Goal: Transaction & Acquisition: Purchase product/service

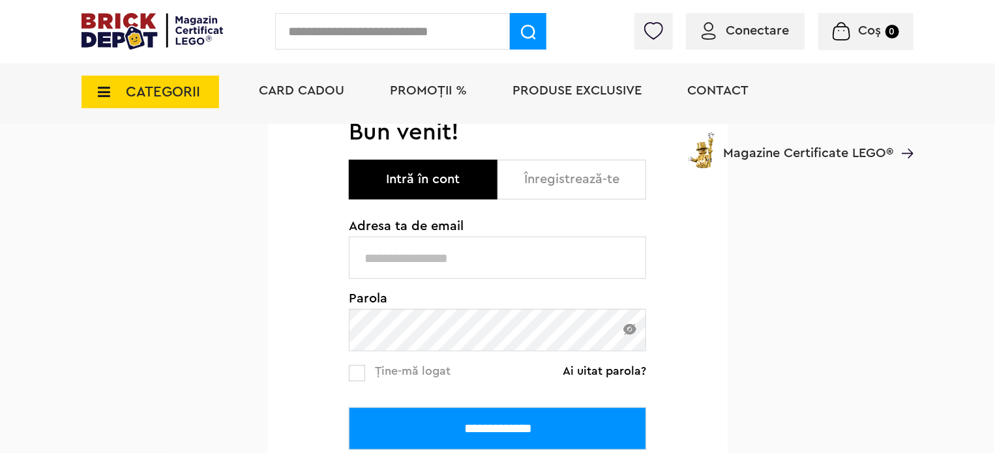
scroll to position [130, 0]
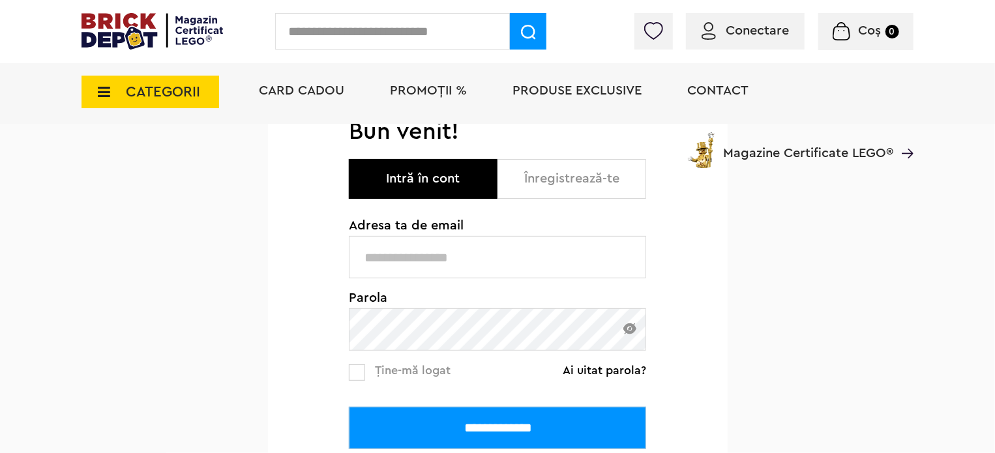
type input "**********"
click at [450, 427] on input "**********" at bounding box center [497, 428] width 297 height 42
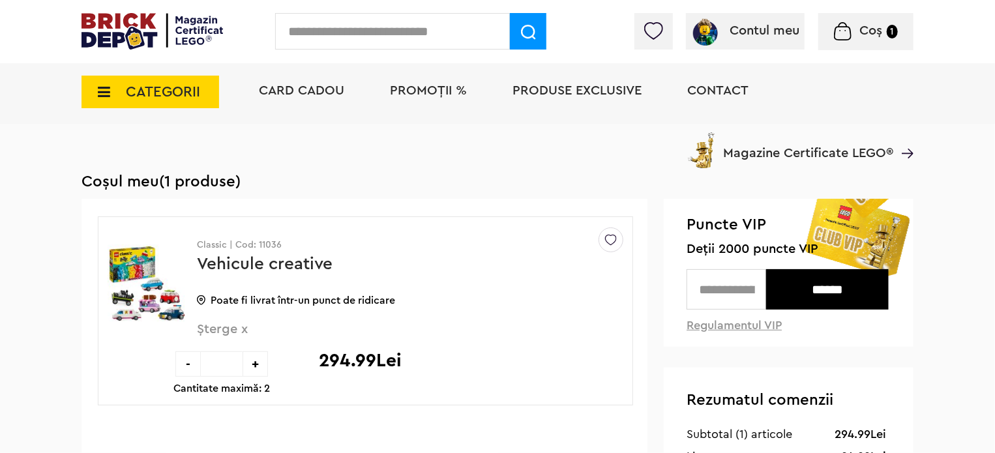
scroll to position [65, 0]
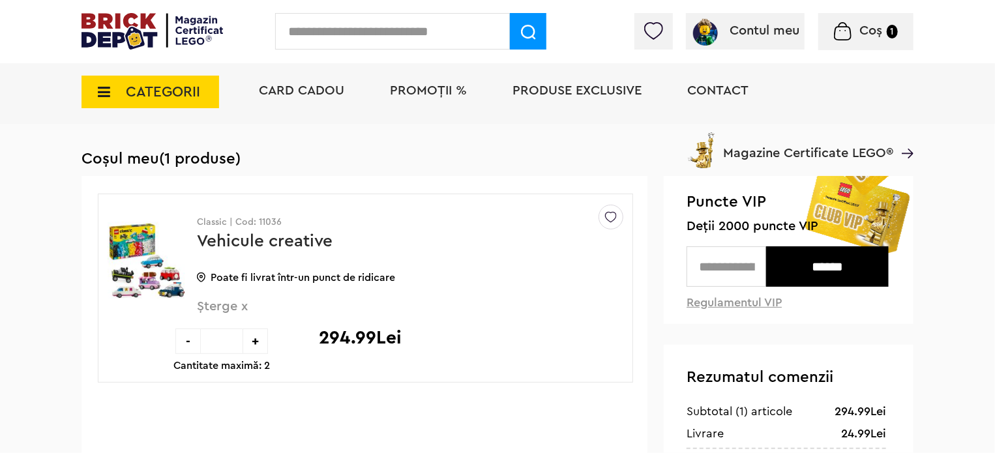
click at [190, 343] on div "-" at bounding box center [187, 341] width 25 height 25
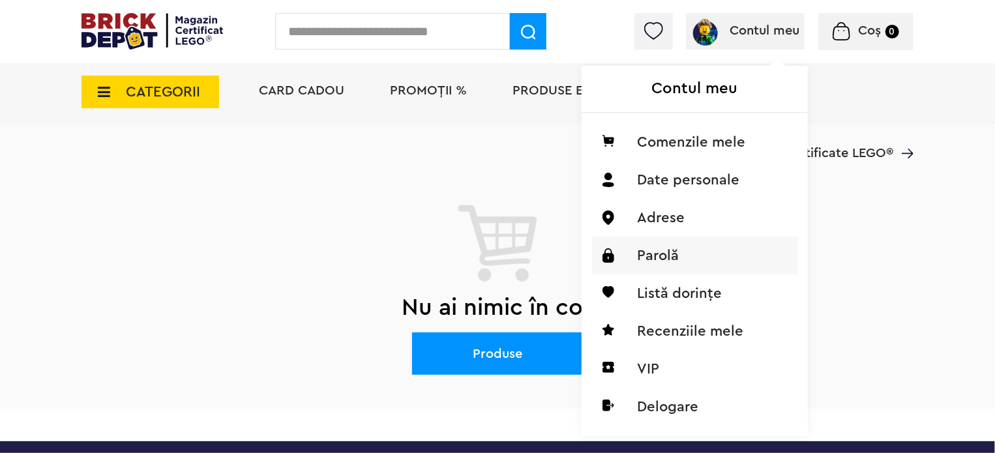
scroll to position [65, 0]
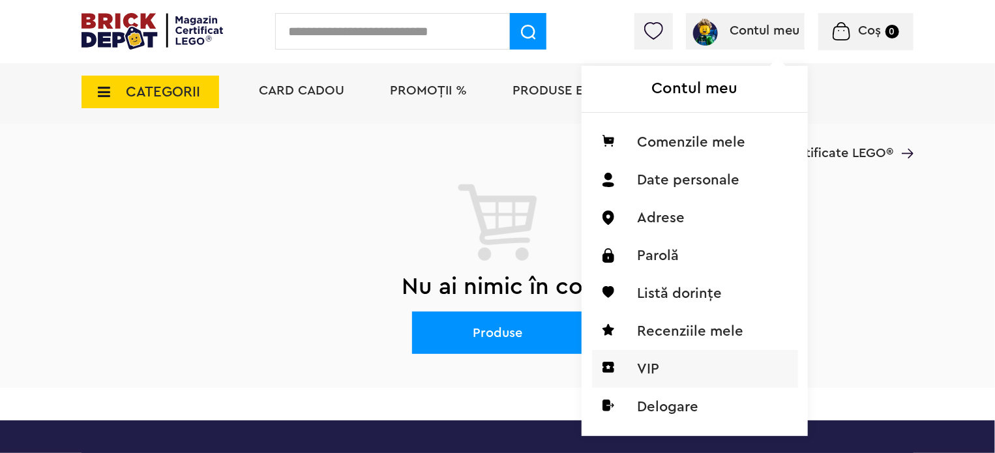
click at [705, 374] on li "VIP" at bounding box center [695, 369] width 206 height 38
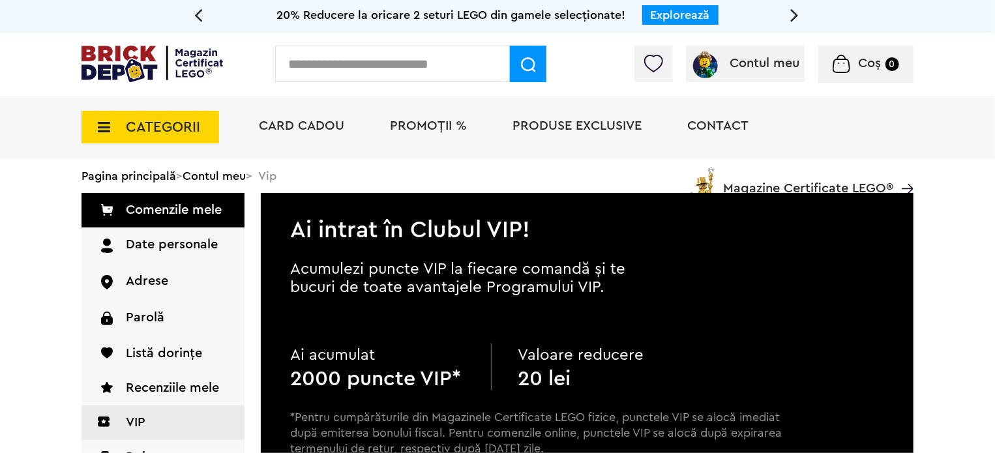
click at [162, 134] on span "CATEGORII" at bounding box center [163, 127] width 74 height 14
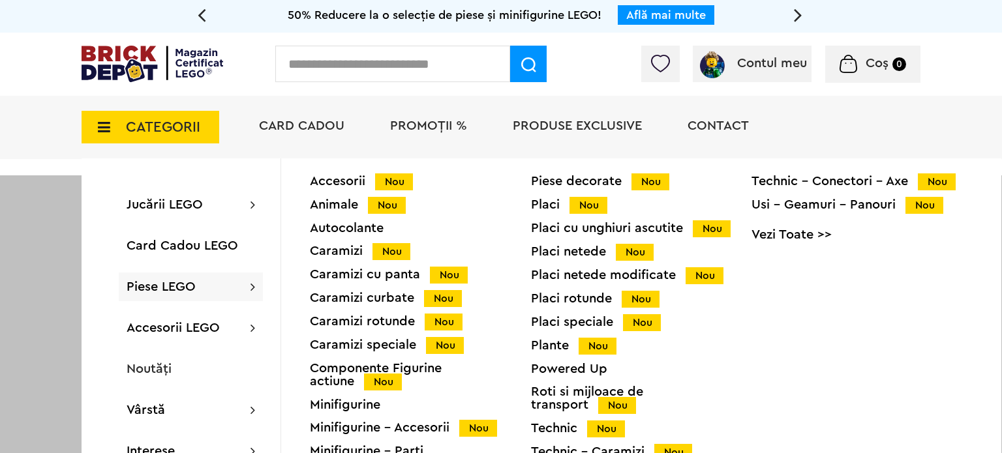
click at [342, 410] on div "Minifigurine" at bounding box center [420, 405] width 221 height 13
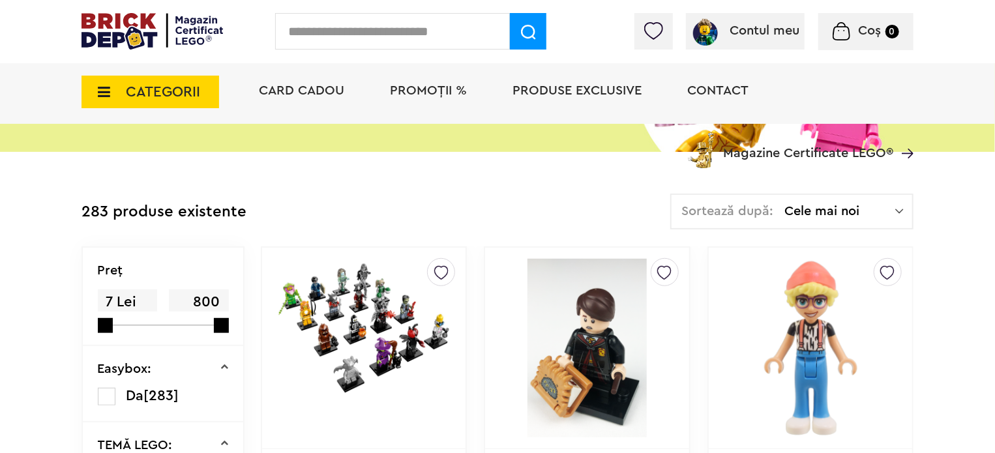
scroll to position [228, 0]
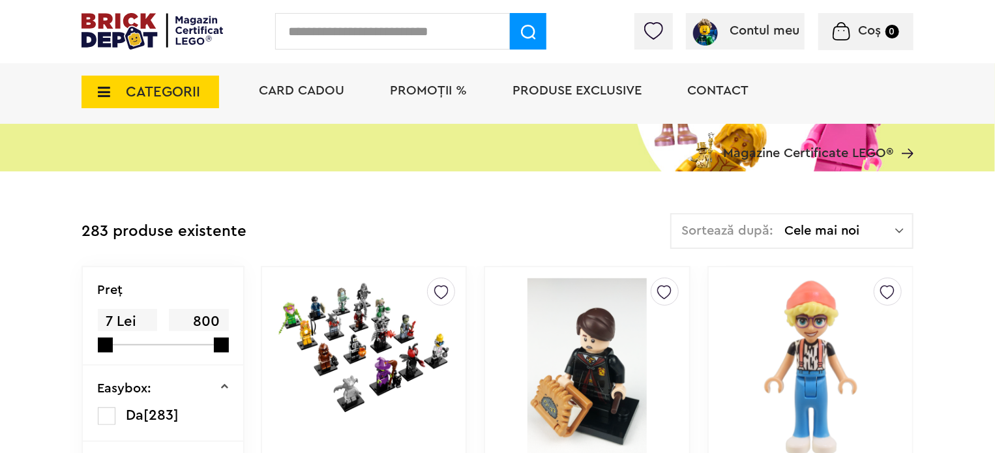
click at [877, 239] on div "Sortează după: Cele mai noi Cele mai noi Cele mai vechi Cele mai ieftine Cele m…" at bounding box center [792, 231] width 243 height 36
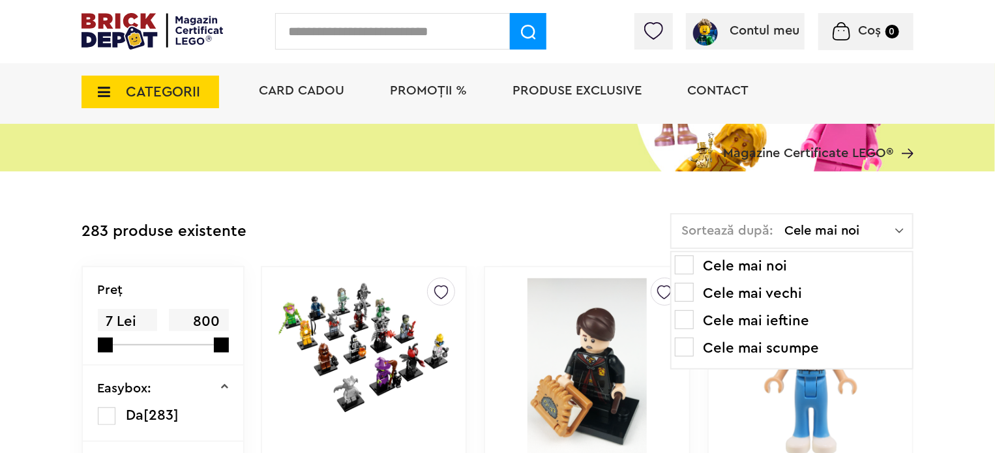
click at [762, 319] on li "Cele mai ieftine" at bounding box center [792, 321] width 234 height 21
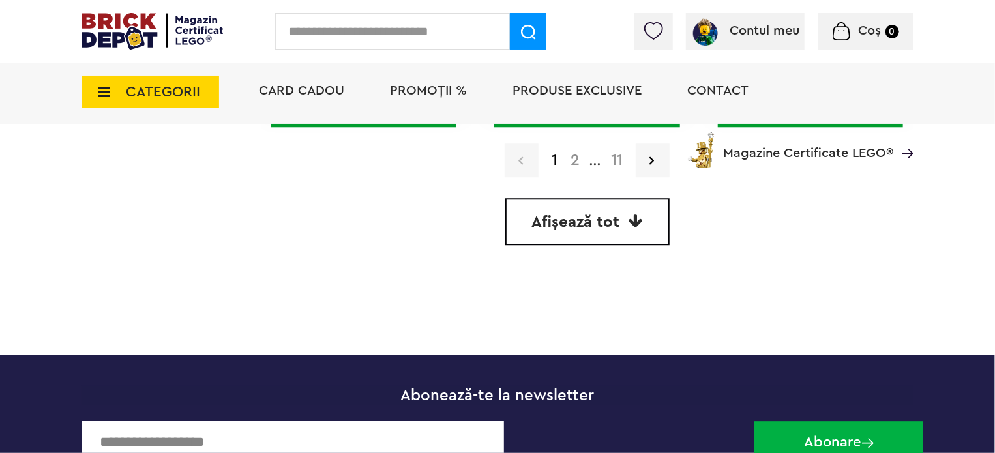
scroll to position [4011, 0]
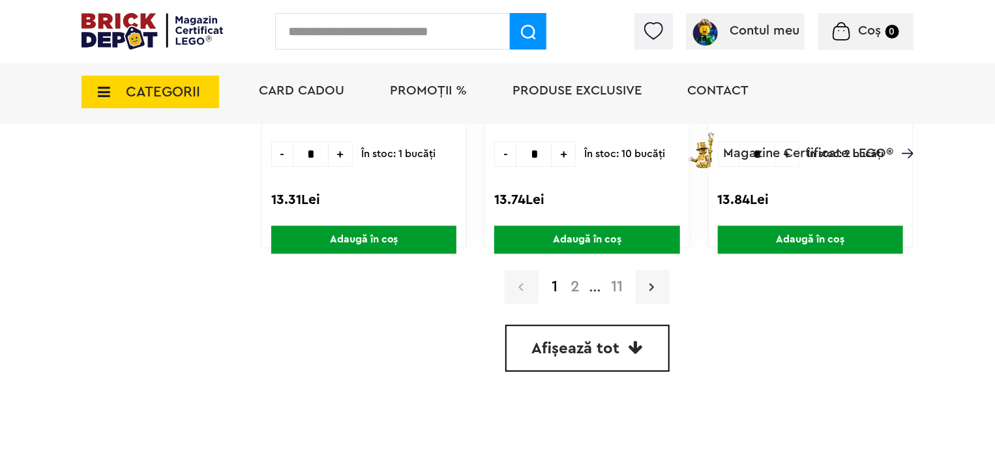
click at [658, 286] on link at bounding box center [653, 287] width 34 height 34
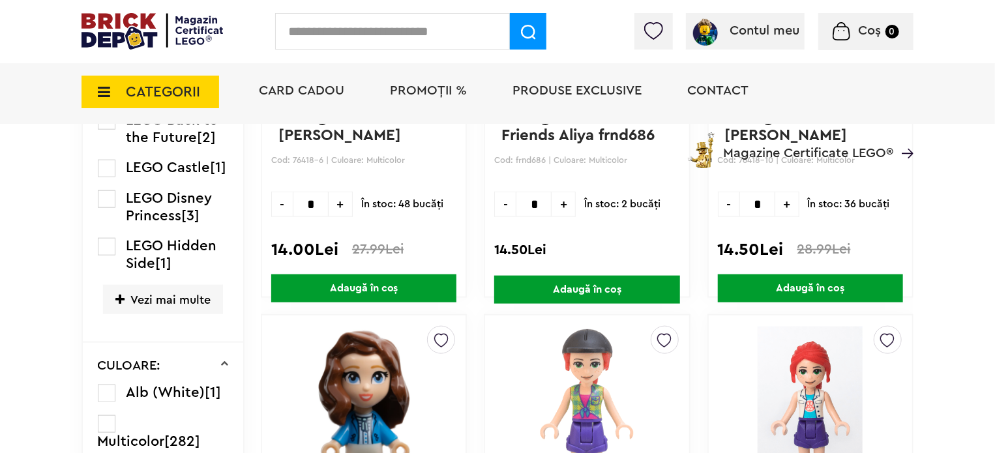
scroll to position [489, 0]
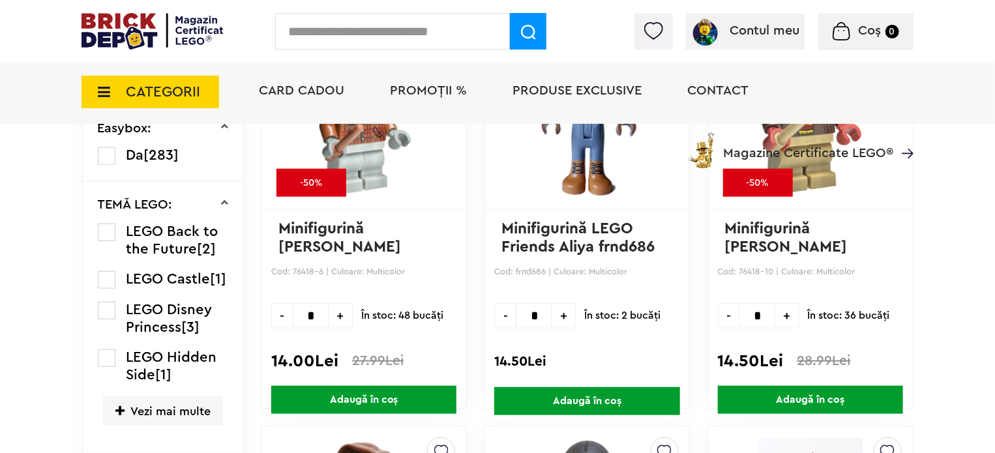
click at [166, 408] on span "Vezi mai multe" at bounding box center [163, 411] width 120 height 29
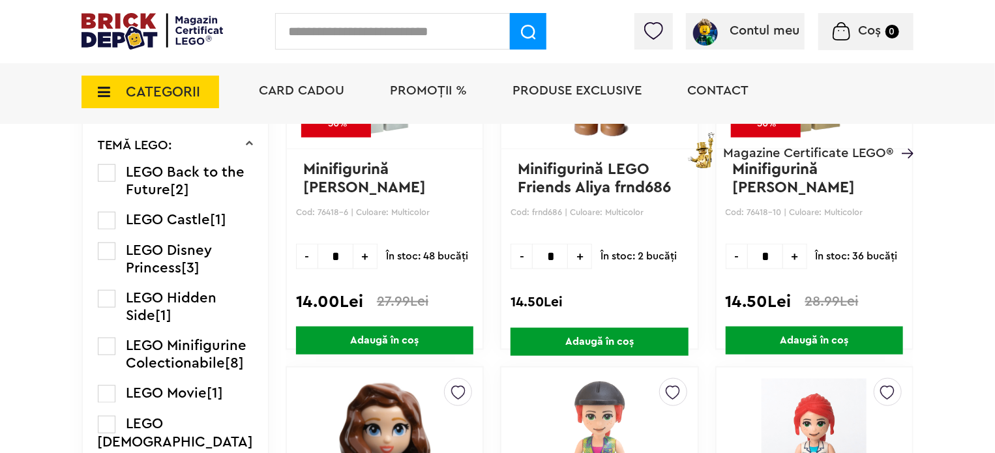
scroll to position [619, 0]
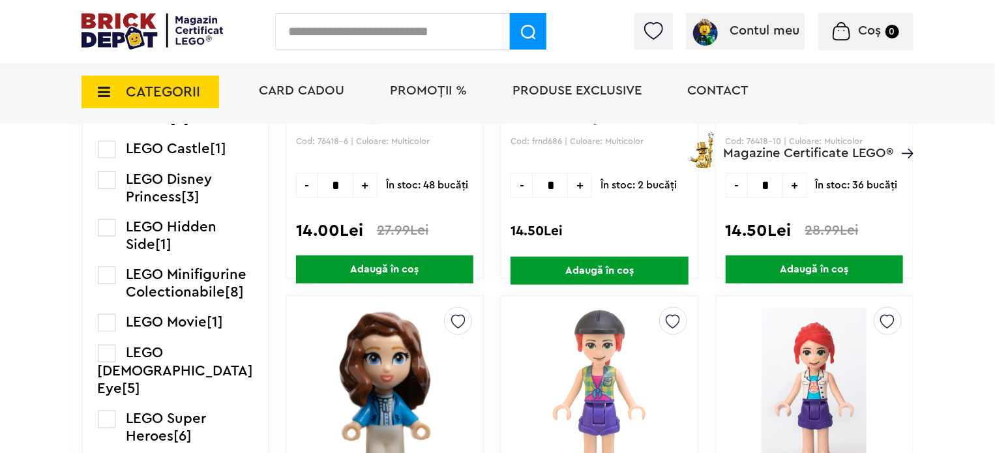
click at [164, 292] on span "LEGO Minifigurine Colectionabile" at bounding box center [187, 283] width 121 height 32
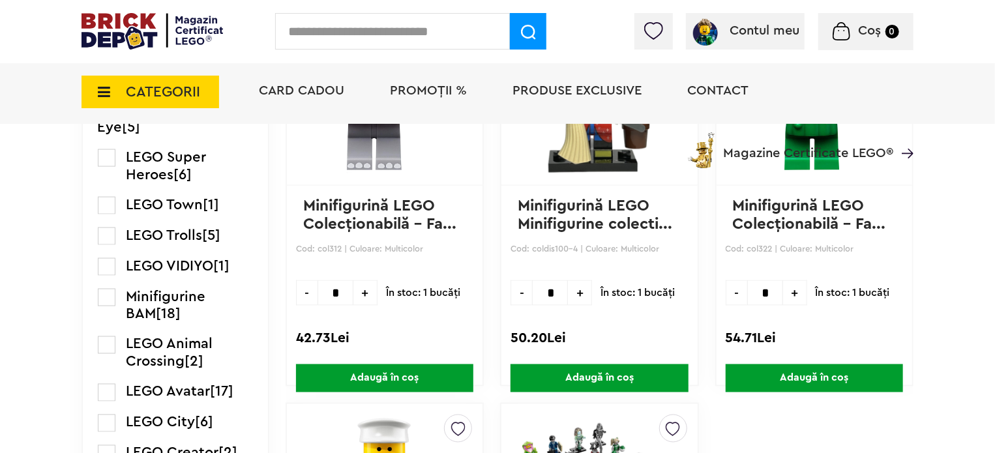
scroll to position [946, 0]
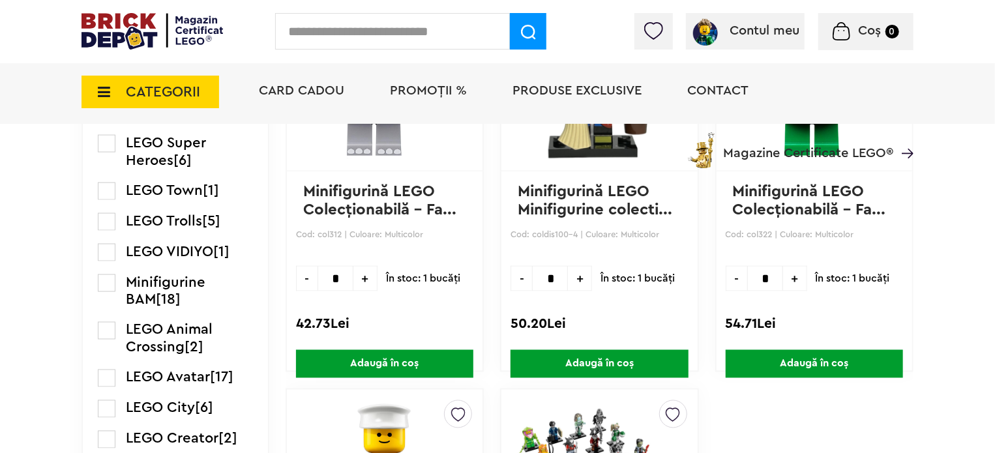
click at [107, 292] on label at bounding box center [107, 284] width 18 height 18
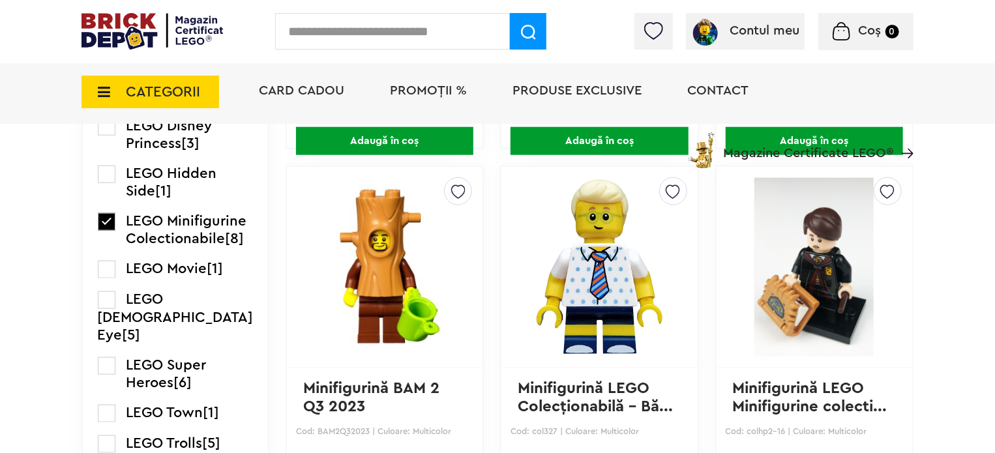
scroll to position [750, 0]
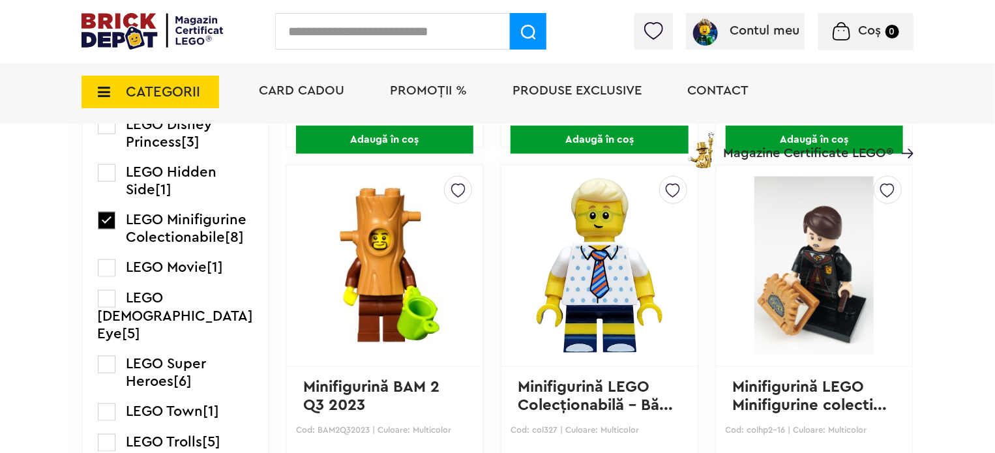
click at [104, 230] on label at bounding box center [107, 221] width 18 height 18
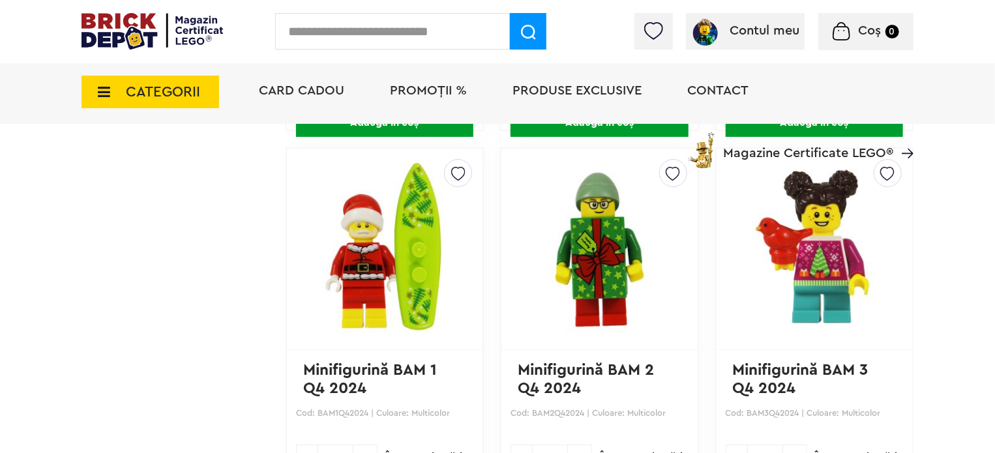
scroll to position [2805, 0]
